Goal: Information Seeking & Learning: Check status

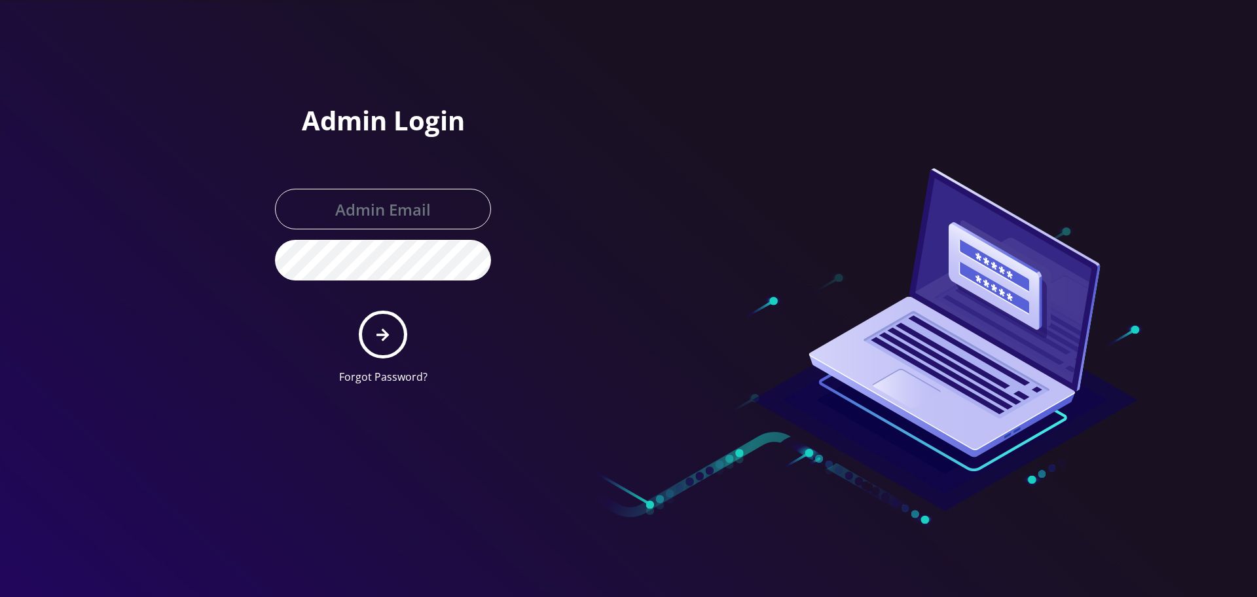
type input "Info@shluchimassist.com"
click at [397, 313] on form "Info@shluchimassist.com Forgot Password?" at bounding box center [383, 287] width 216 height 196
click at [357, 339] on form "Info@shluchimassist.com Forgot Password?" at bounding box center [383, 287] width 216 height 196
click at [382, 335] on icon "submit" at bounding box center [383, 334] width 12 height 12
click at [191, 132] on div at bounding box center [628, 298] width 1257 height 597
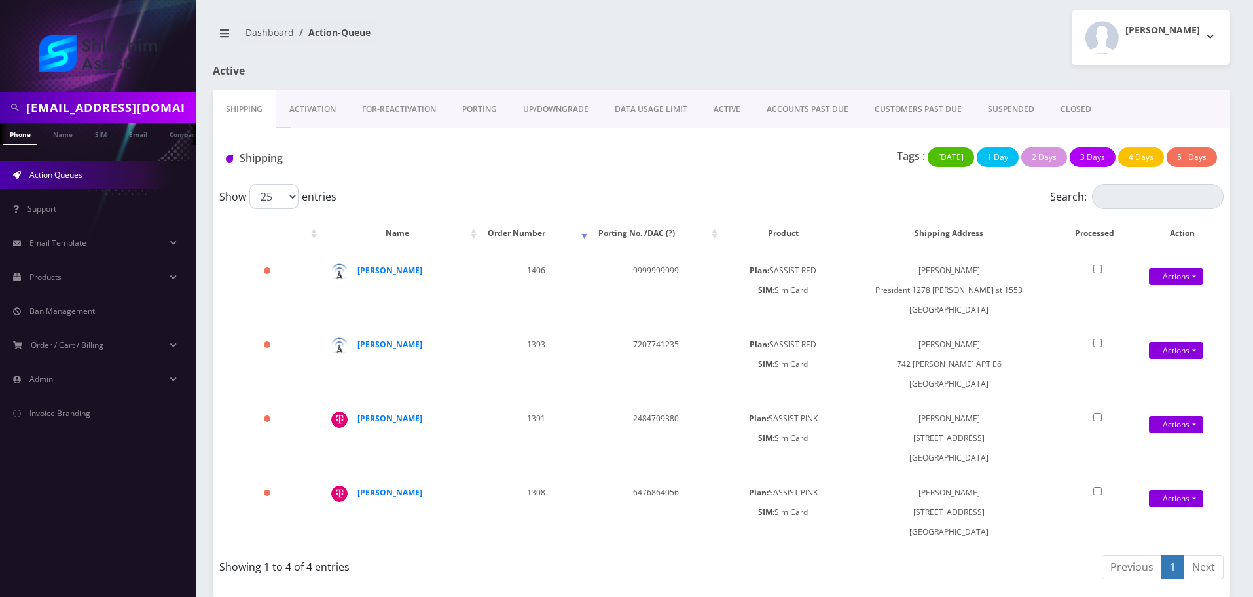
scroll to position [3, 0]
click at [150, 111] on input "sasefovitz@gmail.com" at bounding box center [109, 107] width 167 height 25
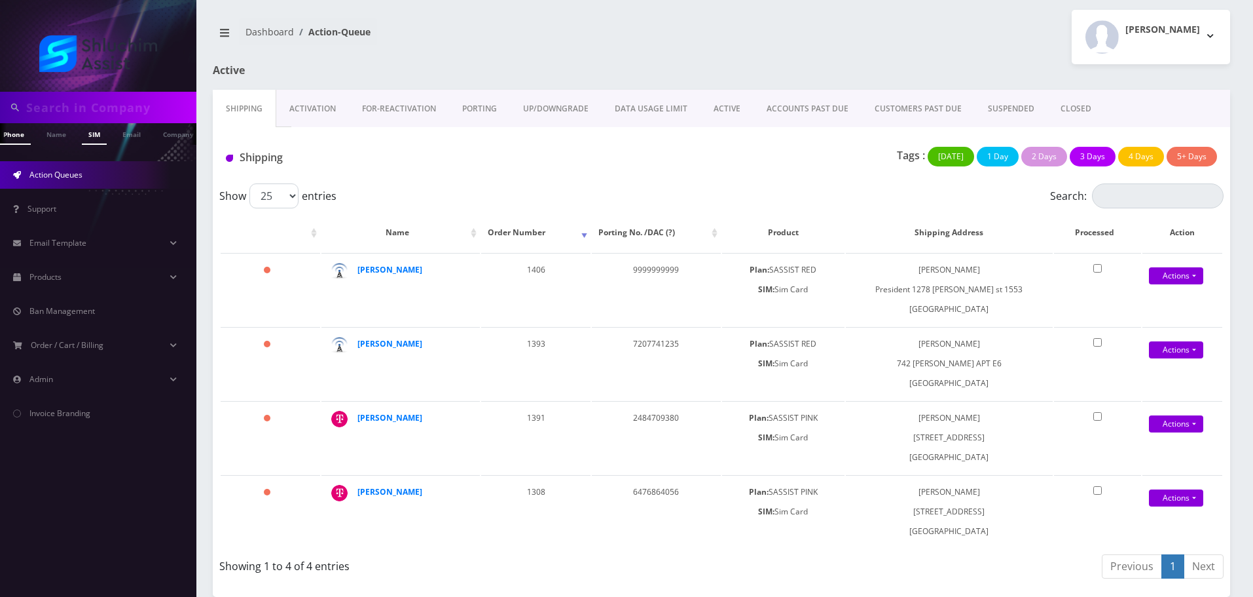
click at [100, 127] on link "SIM" at bounding box center [94, 134] width 25 height 22
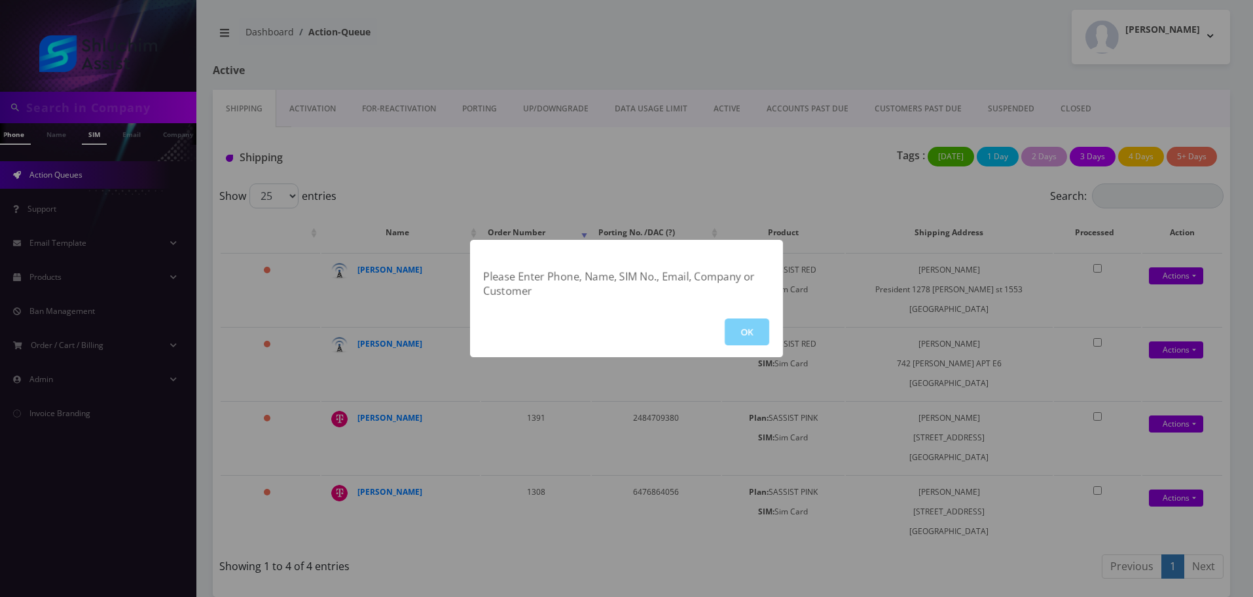
click at [111, 112] on div "Please Enter Phone, Name, SIM No., Email, Company or Customer OK" at bounding box center [626, 298] width 1253 height 597
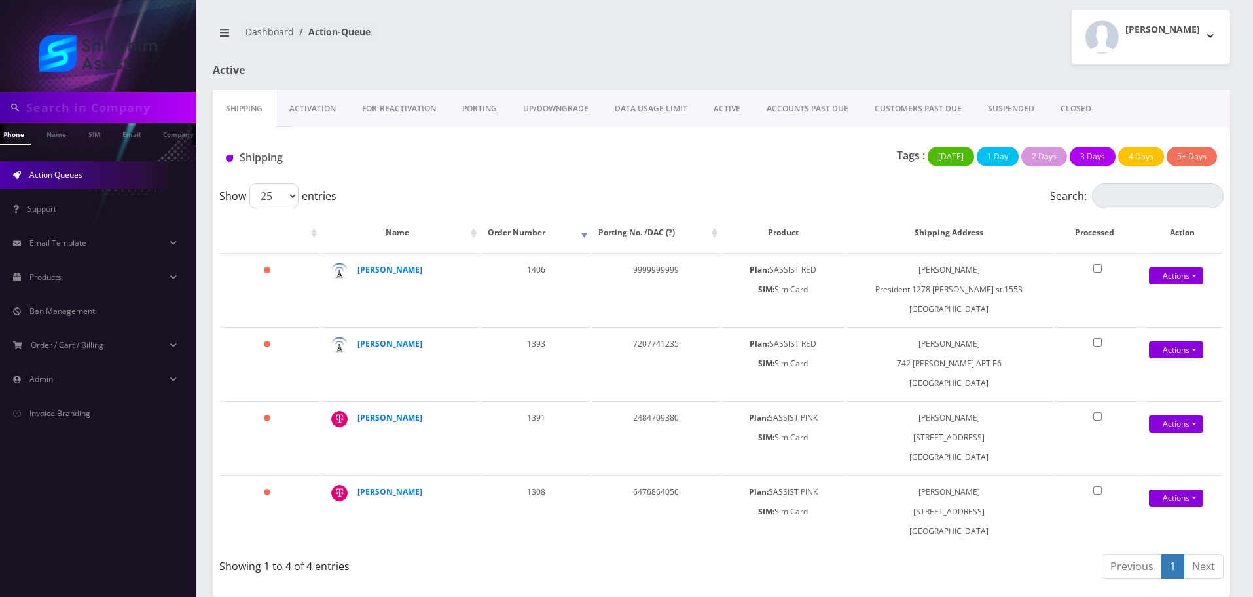
click at [118, 111] on input "text" at bounding box center [109, 107] width 167 height 25
paste input "9173192410"
type input "9173192410"
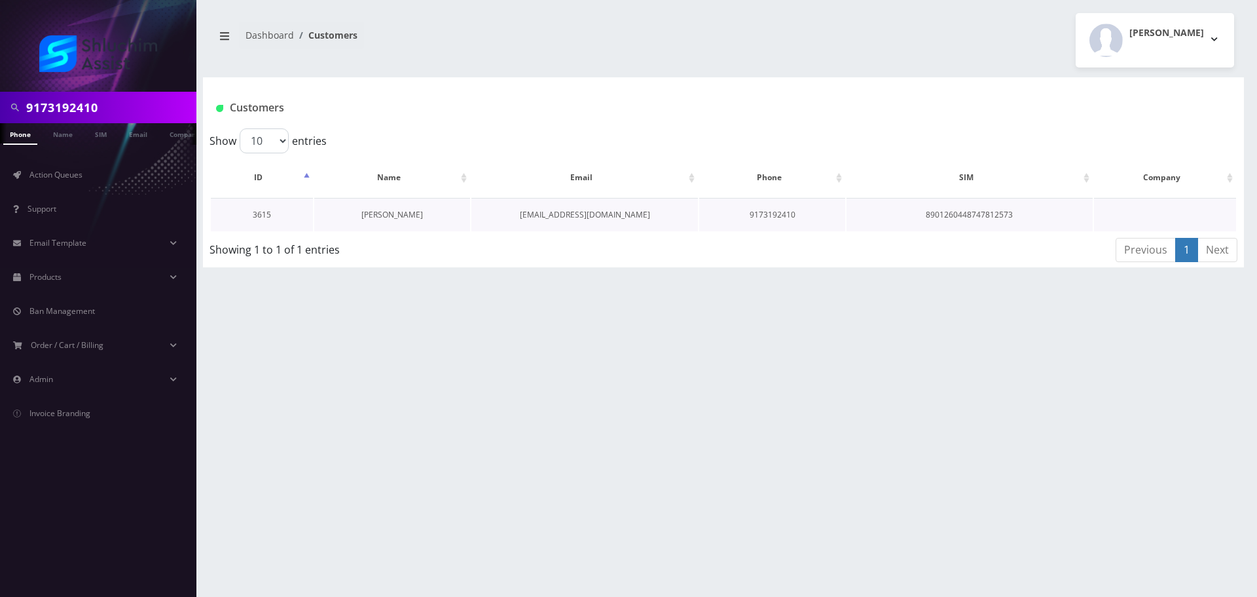
click at [389, 209] on link "[PERSON_NAME]" at bounding box center [392, 214] width 62 height 11
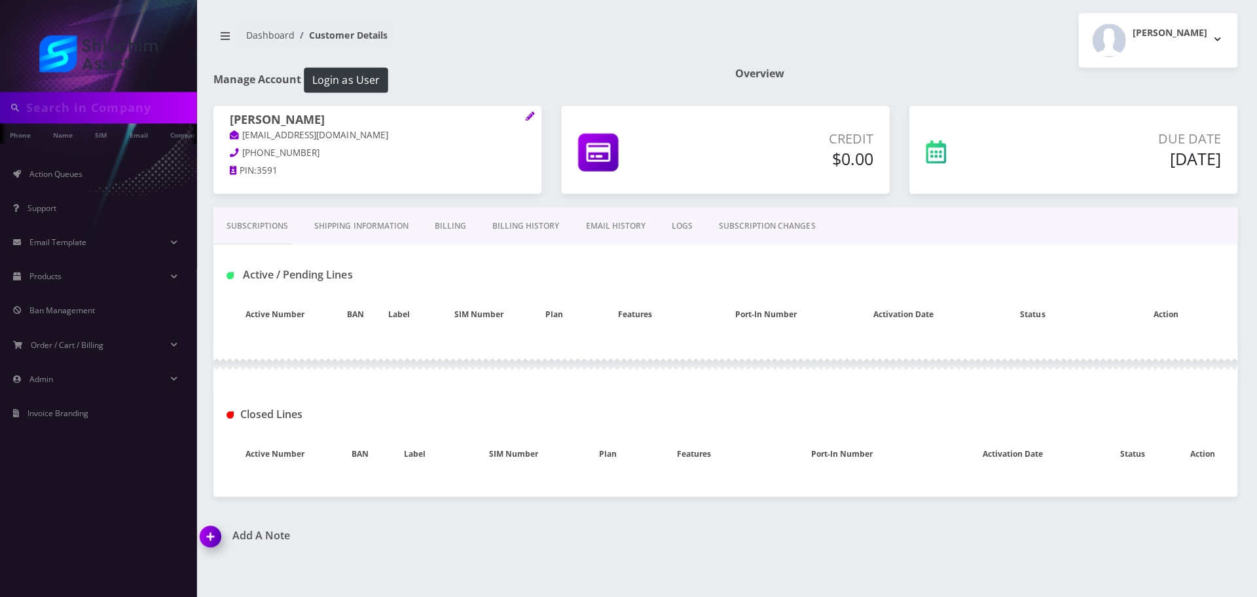
type input "9173192410"
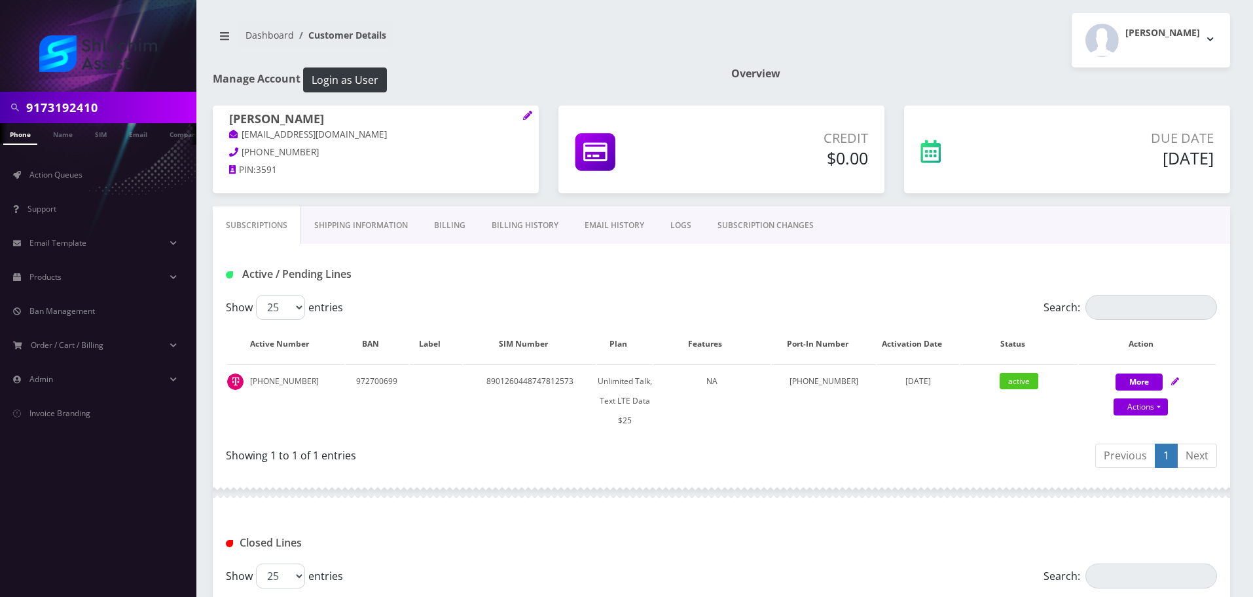
click at [538, 215] on link "Billing History" at bounding box center [525, 225] width 93 height 38
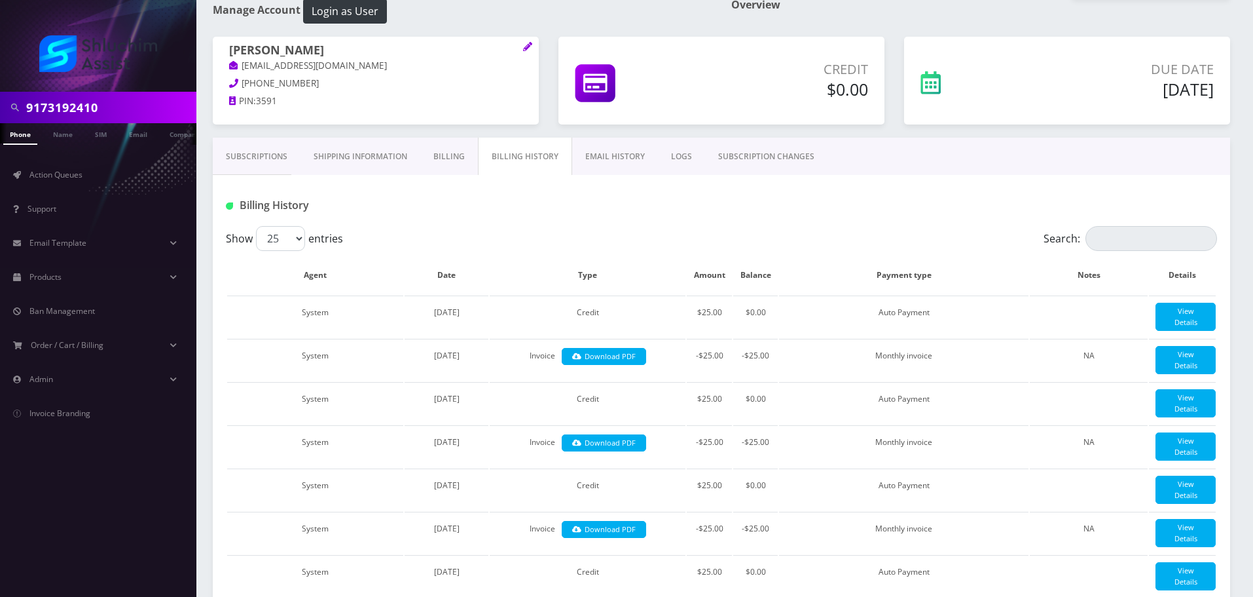
scroll to position [65, 0]
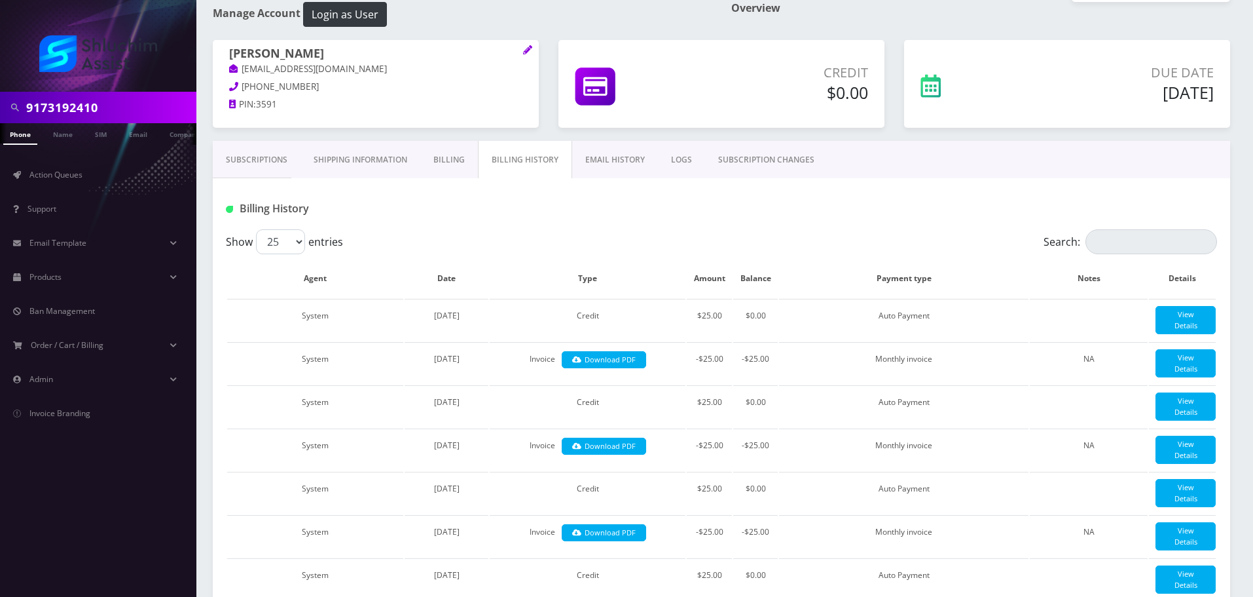
click at [267, 164] on link "Subscriptions" at bounding box center [257, 160] width 88 height 38
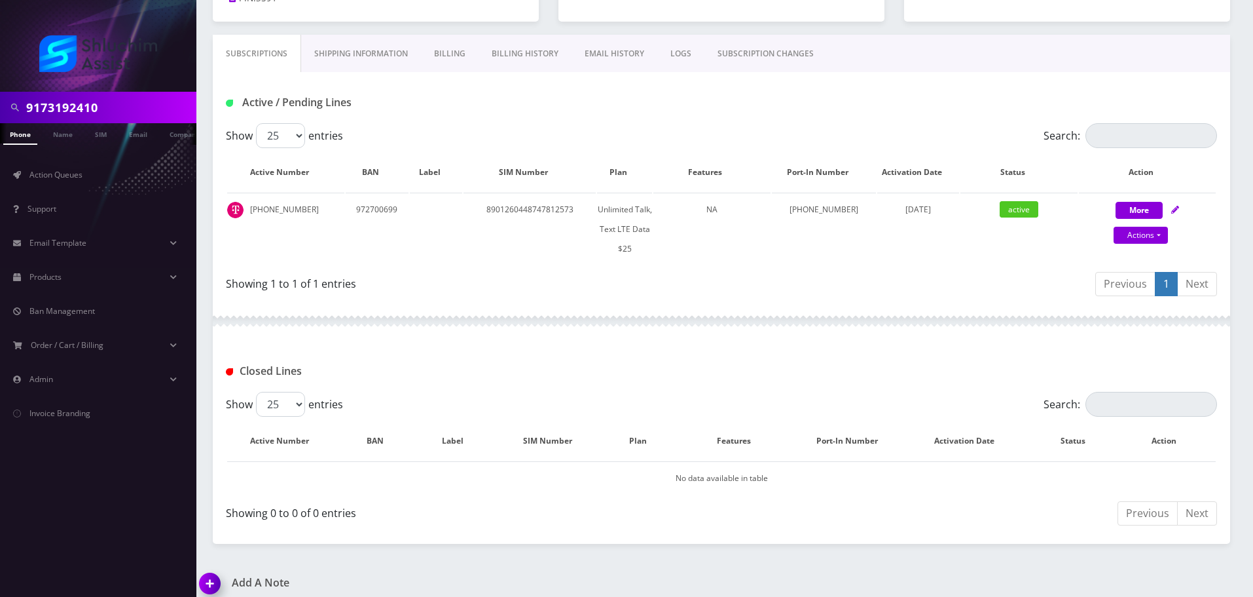
scroll to position [182, 0]
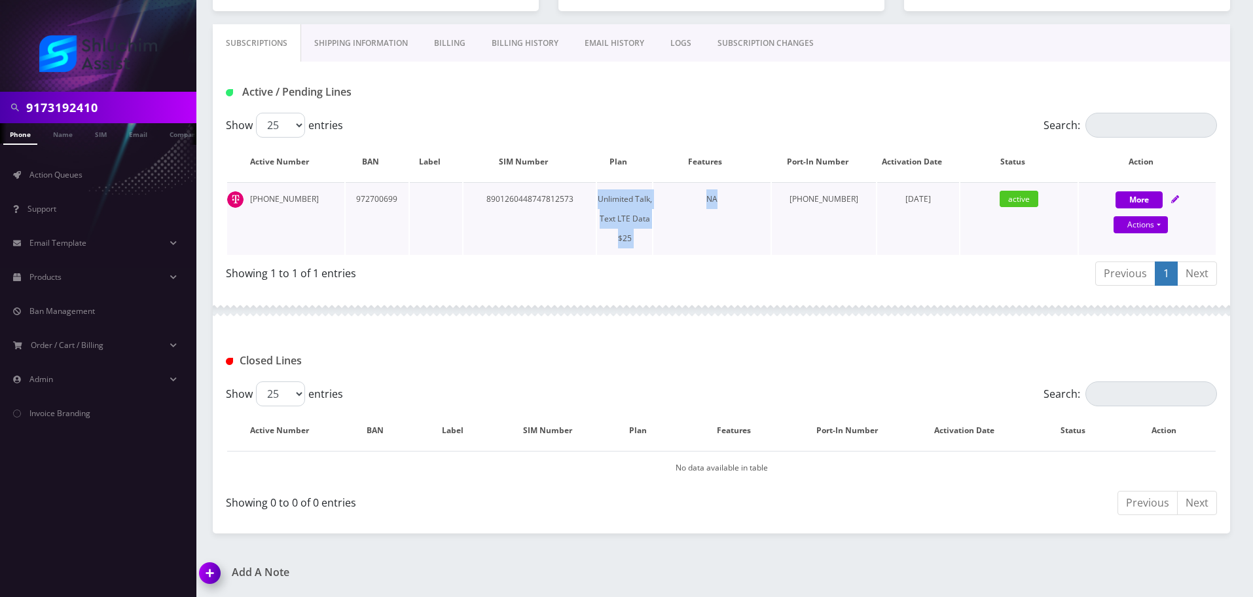
drag, startPoint x: 745, startPoint y: 211, endPoint x: 752, endPoint y: 211, distance: 7.2
click at [752, 211] on tr "[PHONE_NUMBER] 972700699 8901260448747812573 Unlimited Talk, Text LTE Data $25 …" at bounding box center [721, 218] width 989 height 73
click at [752, 211] on td "NA" at bounding box center [711, 218] width 117 height 73
drag, startPoint x: 593, startPoint y: 210, endPoint x: 710, endPoint y: 226, distance: 118.3
click at [710, 226] on tr "[PHONE_NUMBER] 972700699 8901260448747812573 Unlimited Talk, Text LTE Data $25 …" at bounding box center [721, 218] width 989 height 73
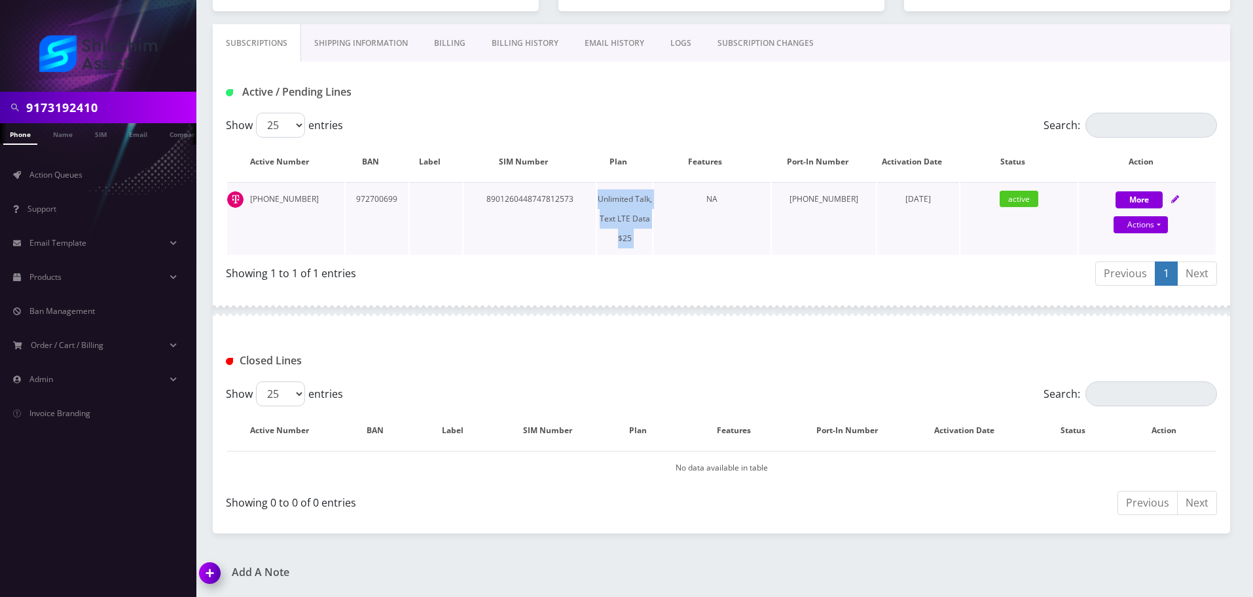
drag, startPoint x: 720, startPoint y: 227, endPoint x: 717, endPoint y: 240, distance: 13.4
click at [719, 227] on td "NA" at bounding box center [711, 218] width 117 height 73
click at [115, 113] on input "9173192410" at bounding box center [109, 107] width 167 height 25
